Goal: Find contact information: Find contact information

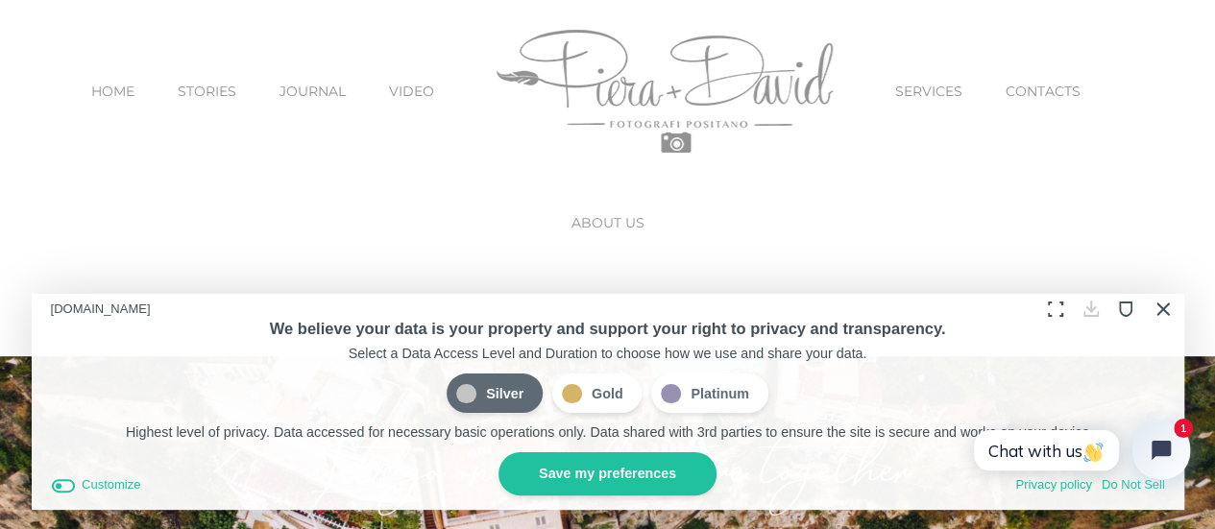
click at [1005, 85] on span "CONTACTS" at bounding box center [1042, 91] width 75 height 13
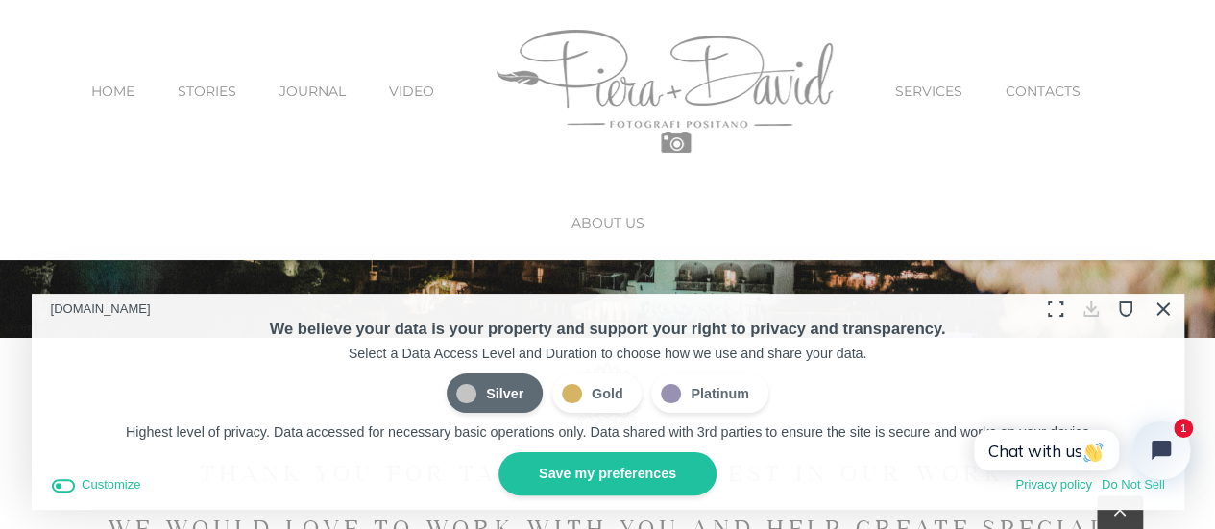
click at [1170, 312] on button "Close Cookie Compliance" at bounding box center [1162, 309] width 30 height 30
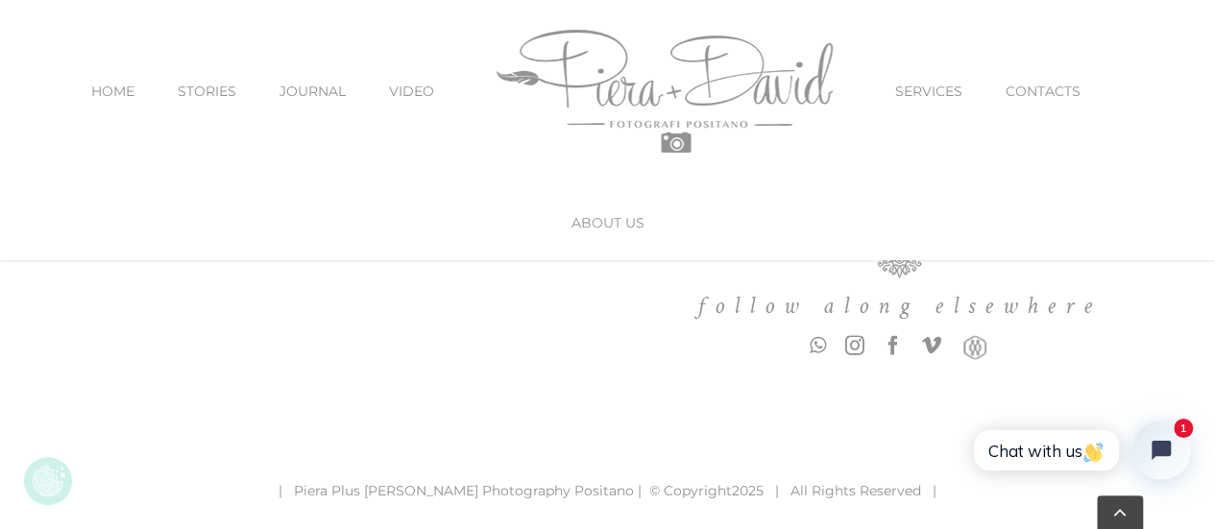
scroll to position [1640, 0]
click at [812, 347] on link "whatsapp" at bounding box center [818, 342] width 16 height 19
click at [1047, 87] on span "CONTACTS" at bounding box center [1042, 91] width 75 height 13
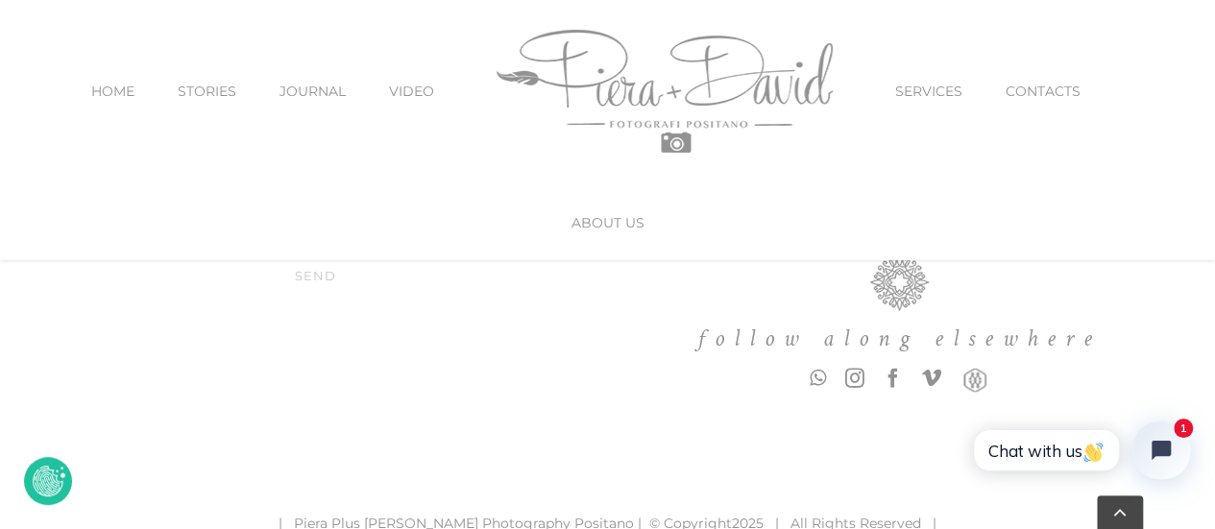
scroll to position [1640, 0]
